Goal: Communication & Community: Answer question/provide support

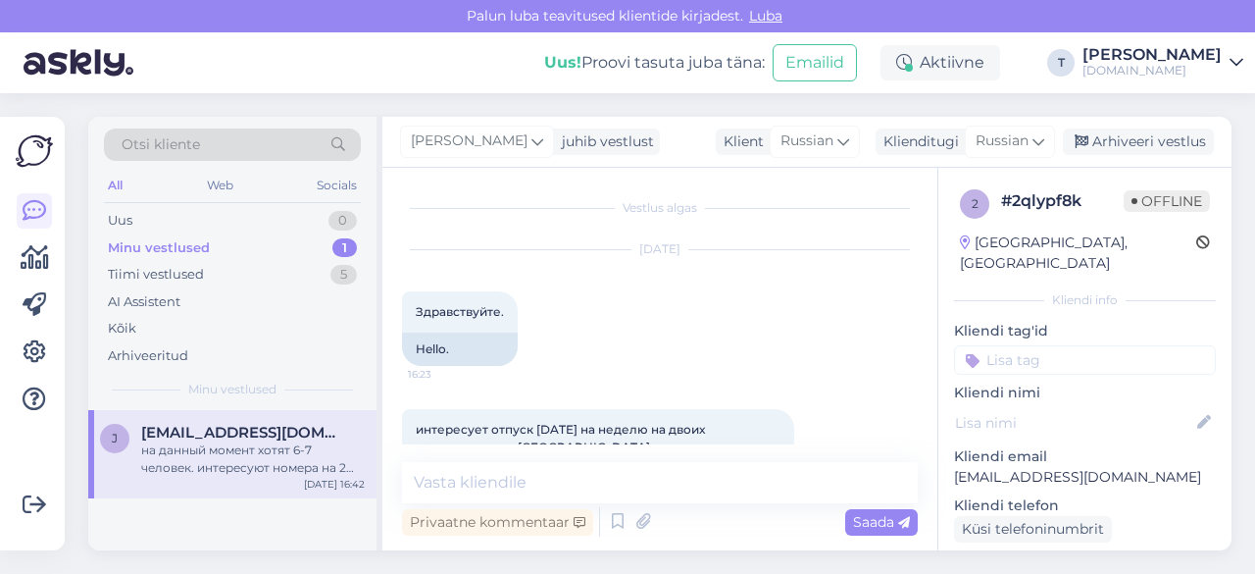
scroll to position [196, 0]
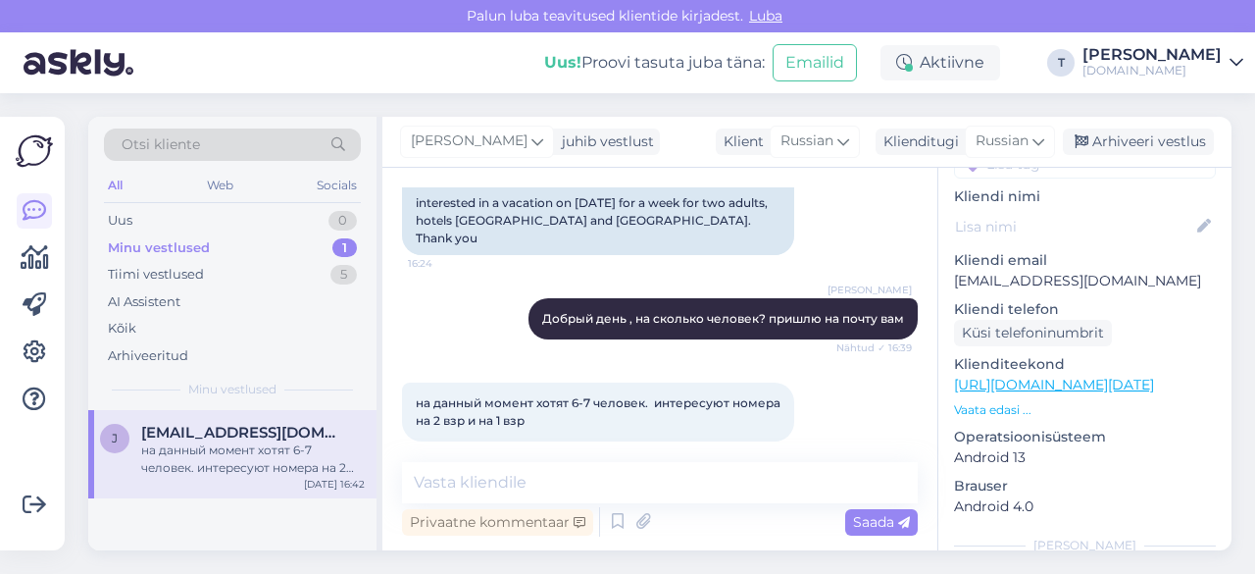
click at [300, 240] on div "Minu vestlused 1" at bounding box center [232, 247] width 257 height 27
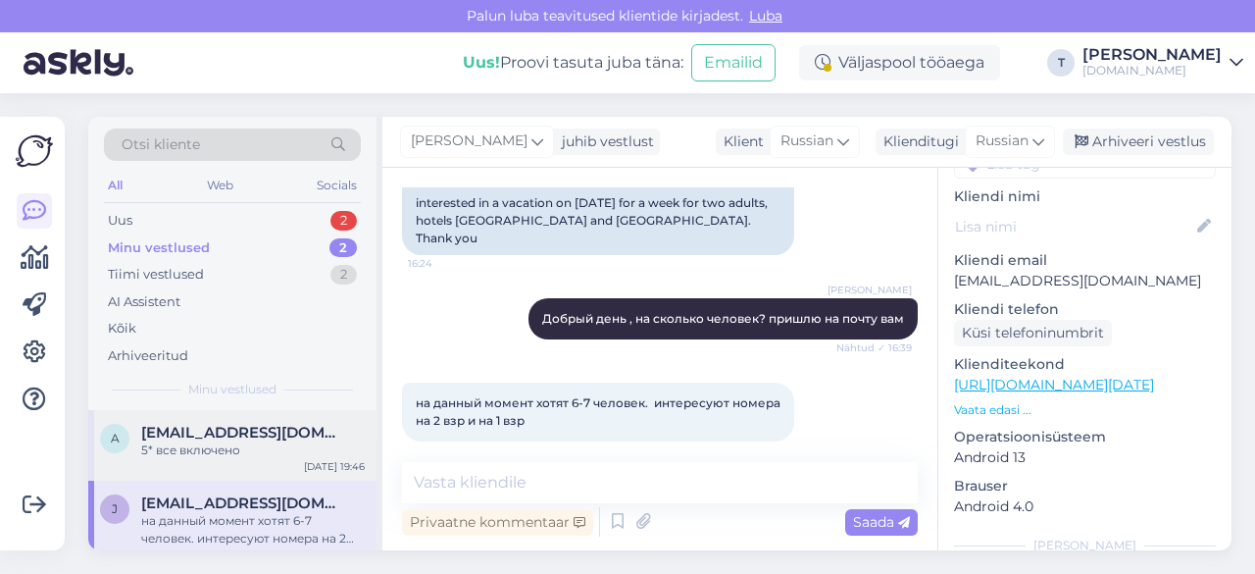
click at [261, 437] on span "[EMAIL_ADDRESS][DOMAIN_NAME]" at bounding box center [243, 433] width 204 height 18
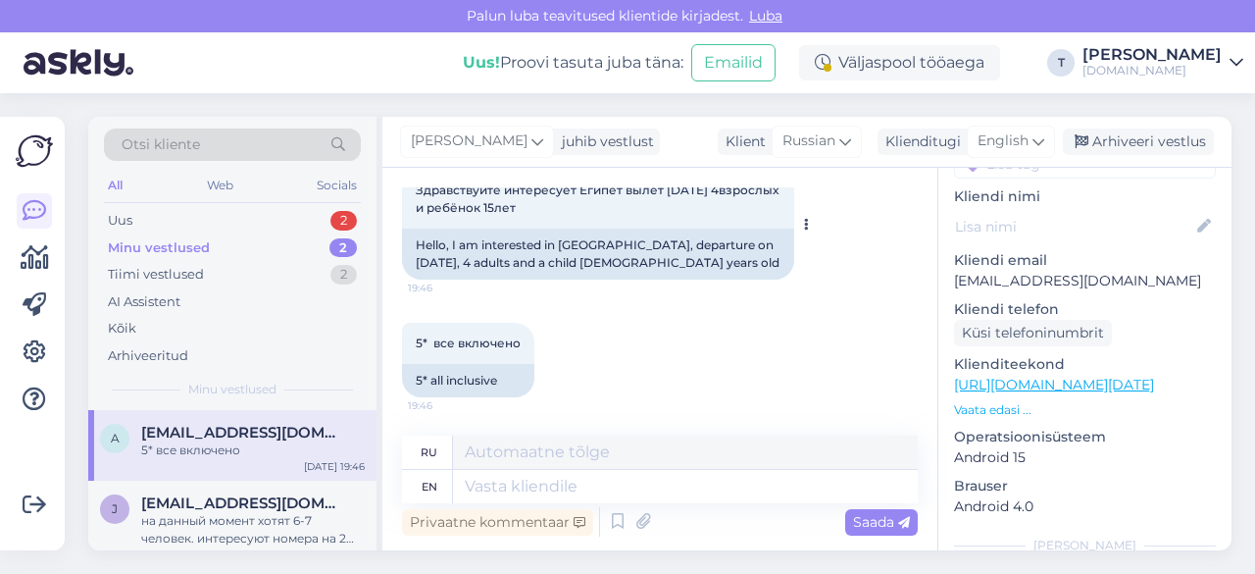
scroll to position [24, 0]
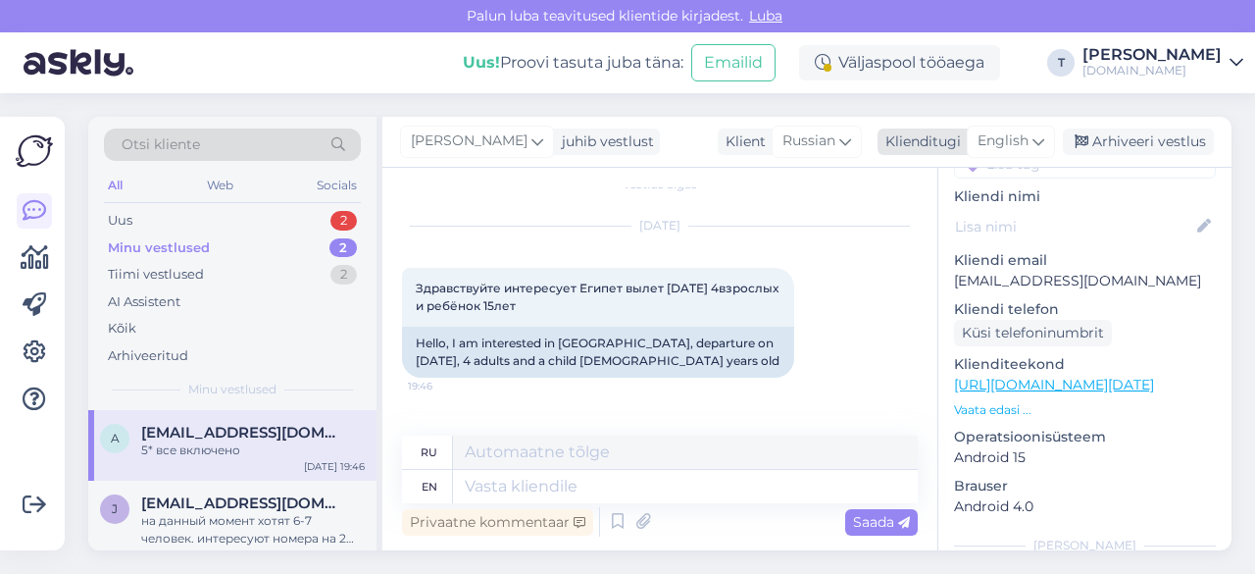
click at [995, 135] on span "English" at bounding box center [1003, 141] width 51 height 22
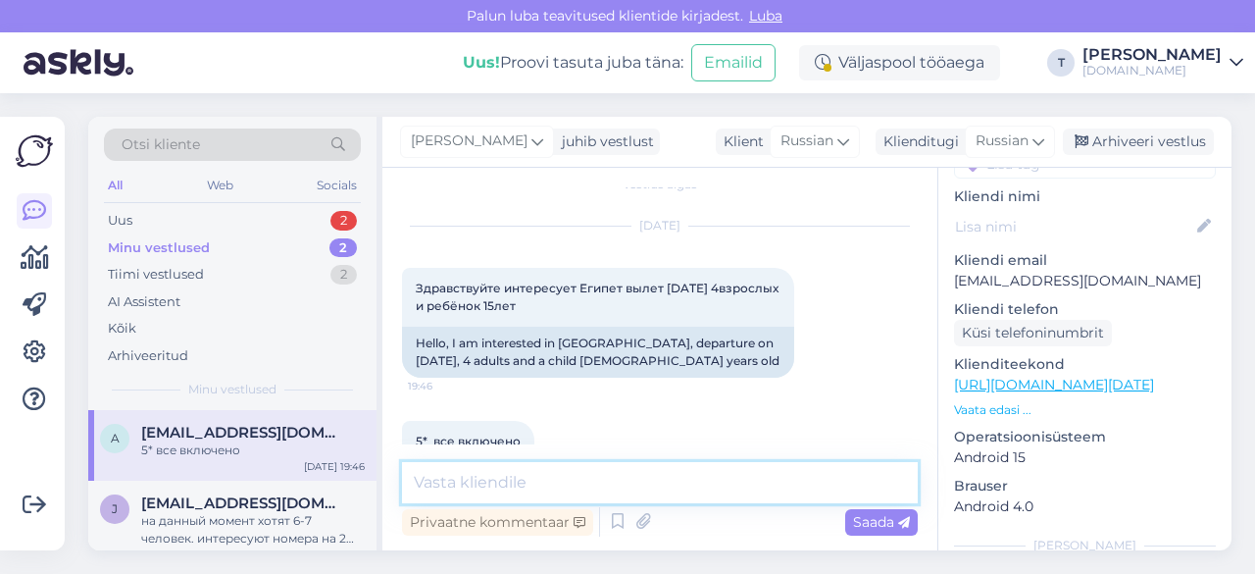
click at [666, 482] on textarea at bounding box center [660, 482] width 516 height 41
type textarea "L"
type textarea "Добрый день на почту пришлю вам"
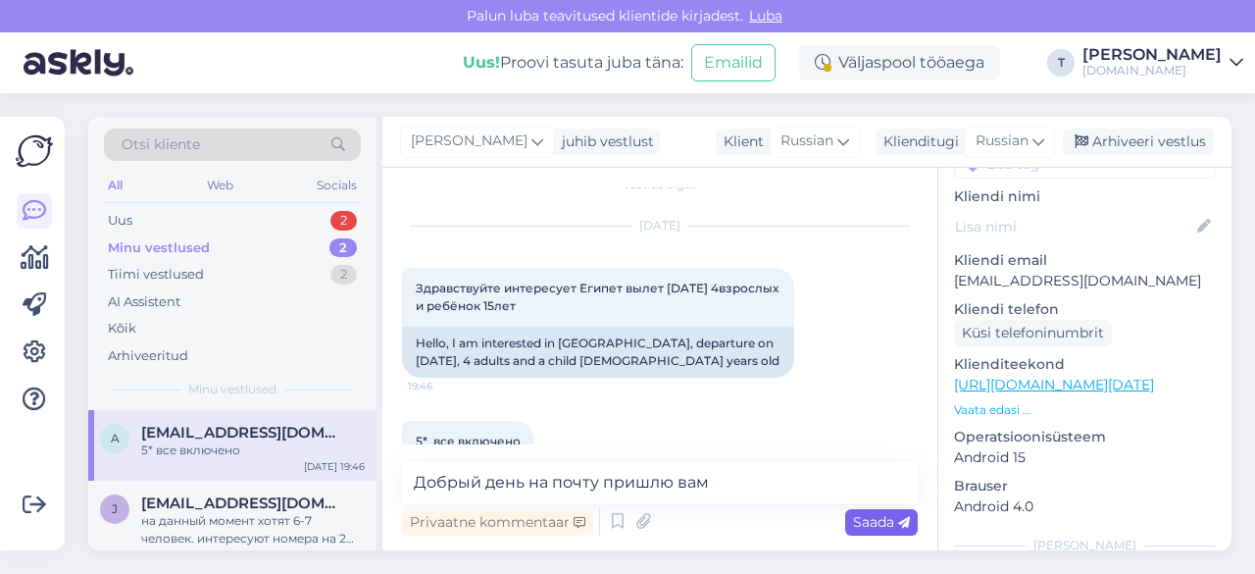
click at [868, 523] on span "Saada" at bounding box center [881, 522] width 57 height 18
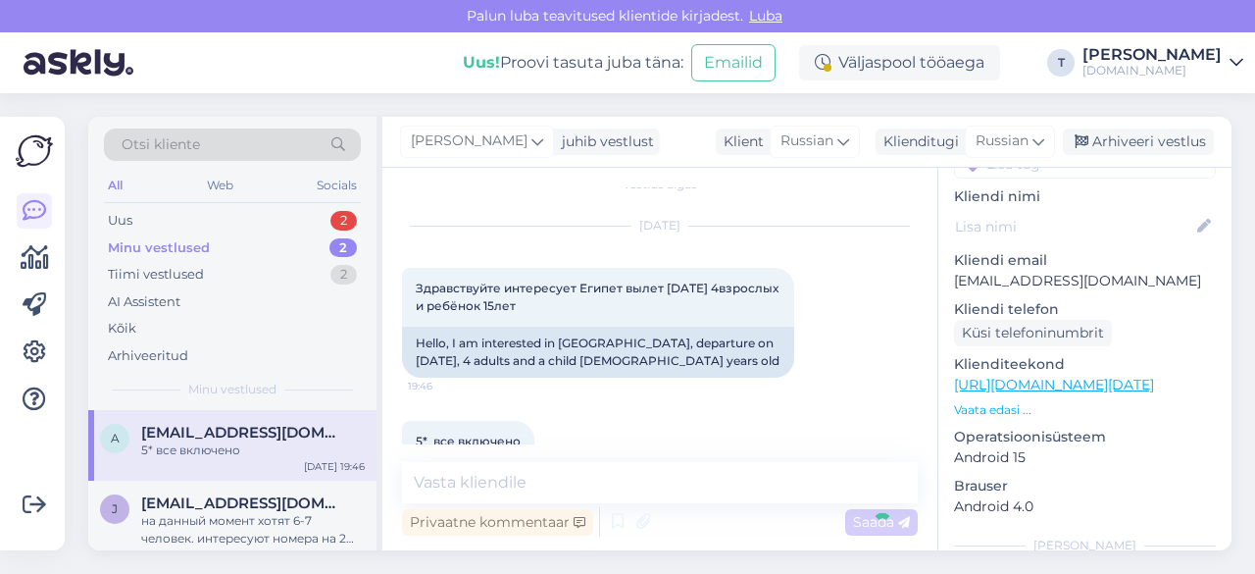
scroll to position [221, 0]
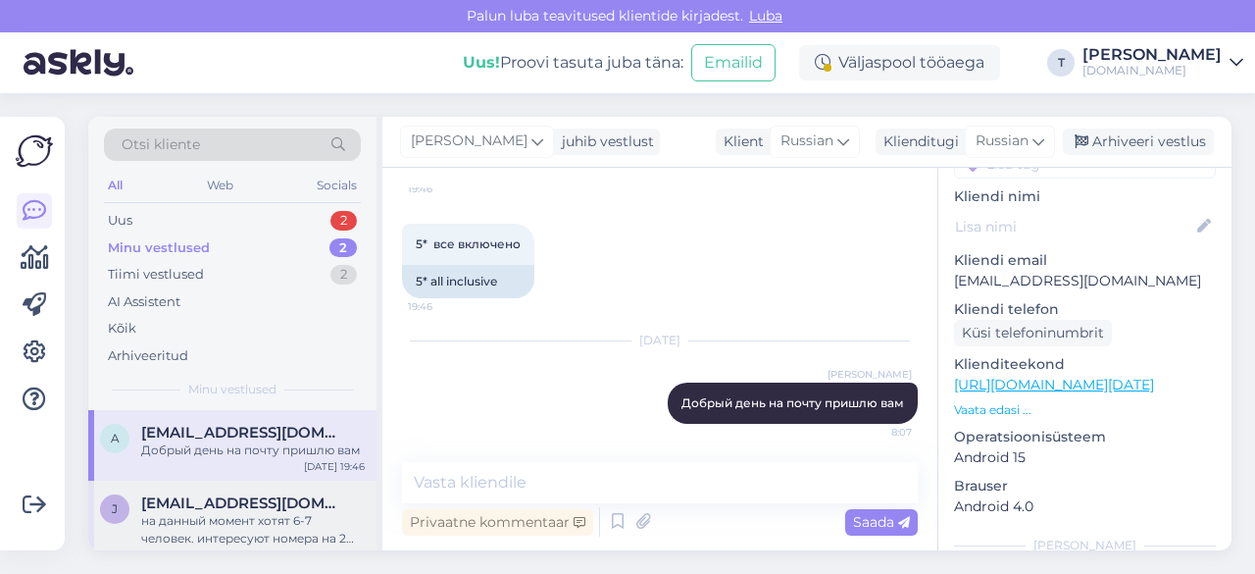
click at [234, 505] on span "[EMAIL_ADDRESS][DOMAIN_NAME]" at bounding box center [243, 503] width 204 height 18
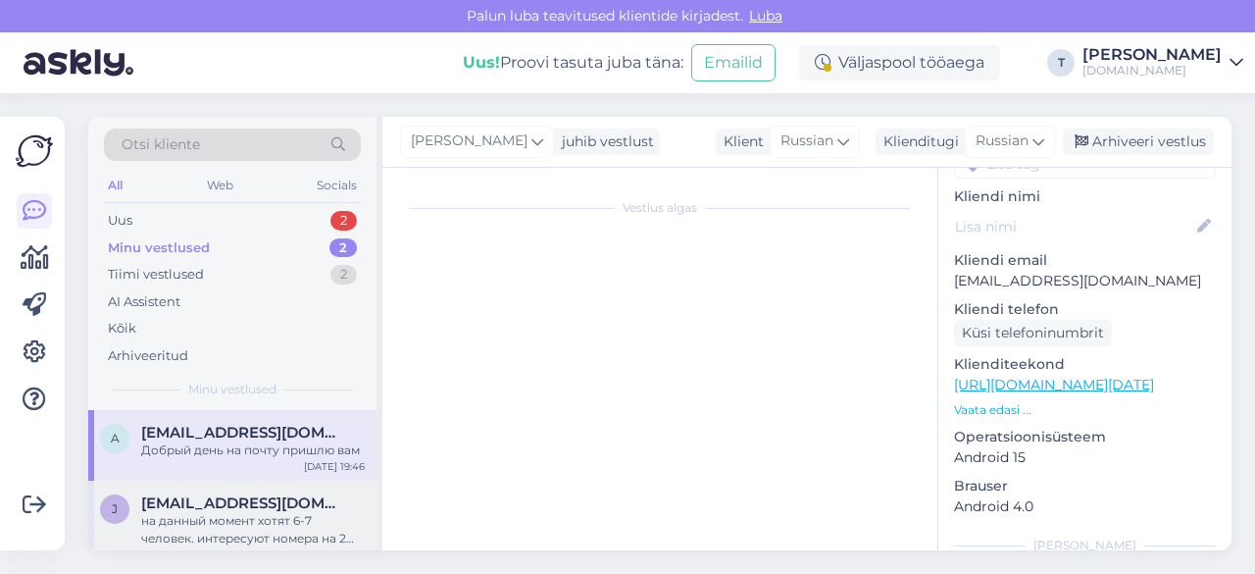
scroll to position [317, 0]
